Goal: Navigation & Orientation: Find specific page/section

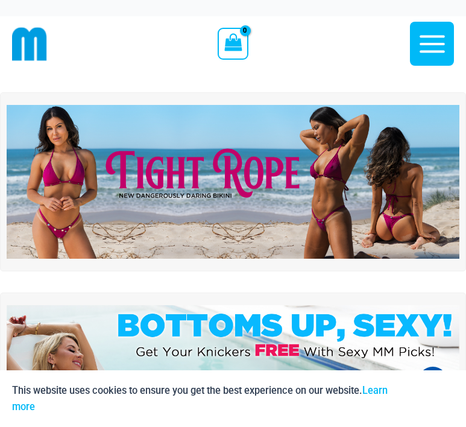
click at [36, 38] on img at bounding box center [29, 44] width 35 height 35
click at [227, 48] on icon "View Shopping Cart, empty" at bounding box center [232, 42] width 17 height 17
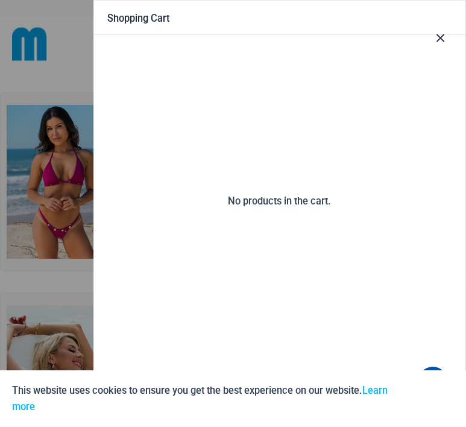
click at [439, 37] on icon "Close Cart Drawer" at bounding box center [440, 37] width 13 height 13
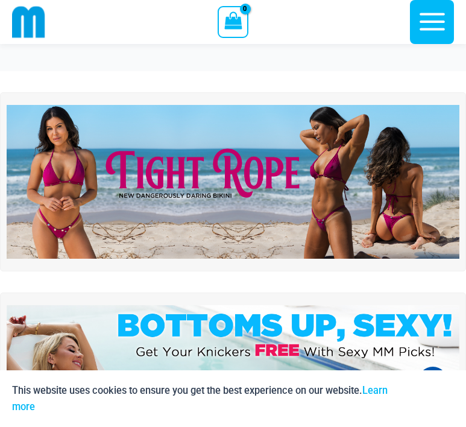
scroll to position [220, 0]
